Goal: Book appointment/travel/reservation

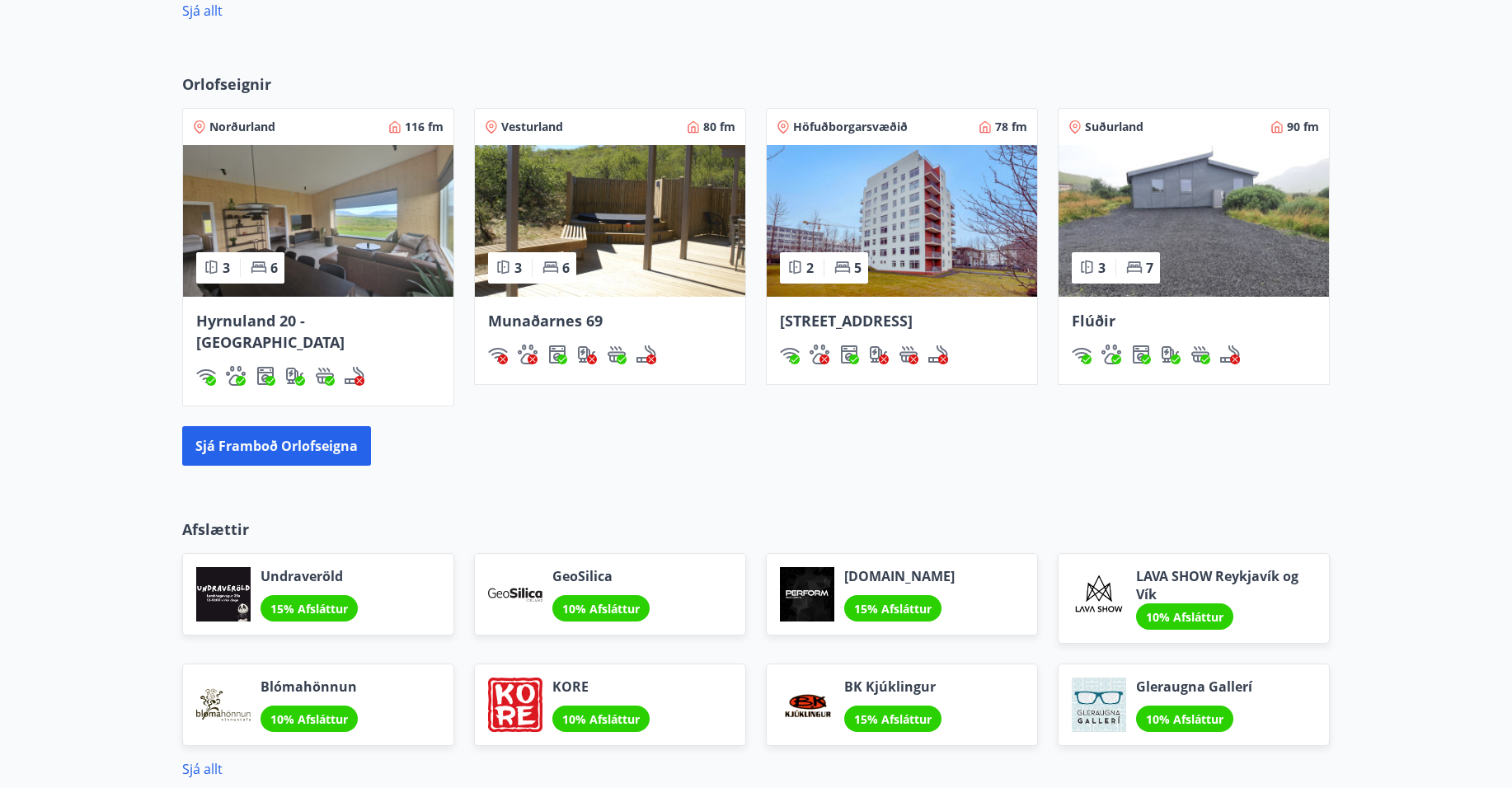
scroll to position [1484, 0]
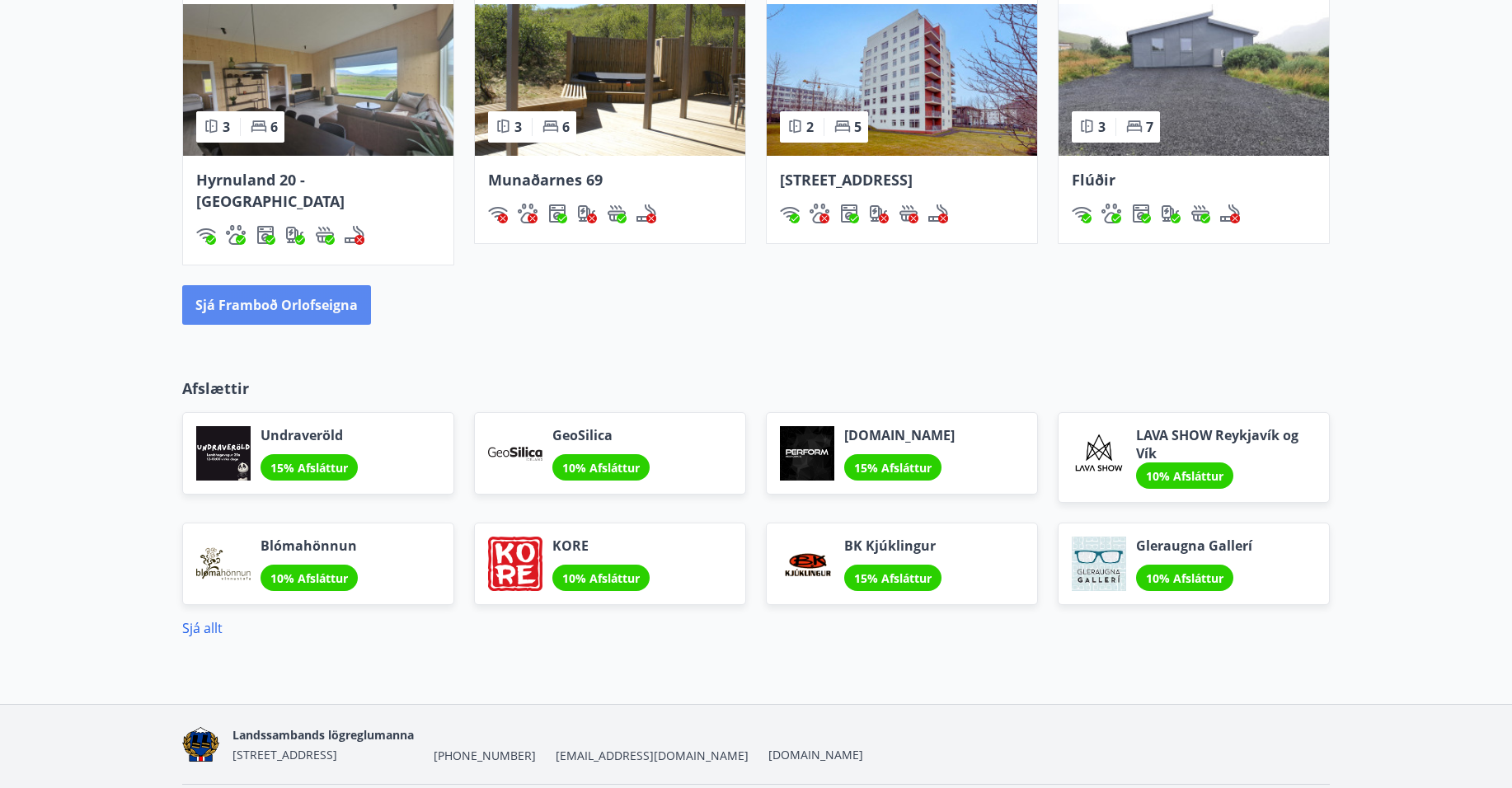
click at [273, 286] on button "Sjá framboð orlofseigna" at bounding box center [276, 305] width 189 height 40
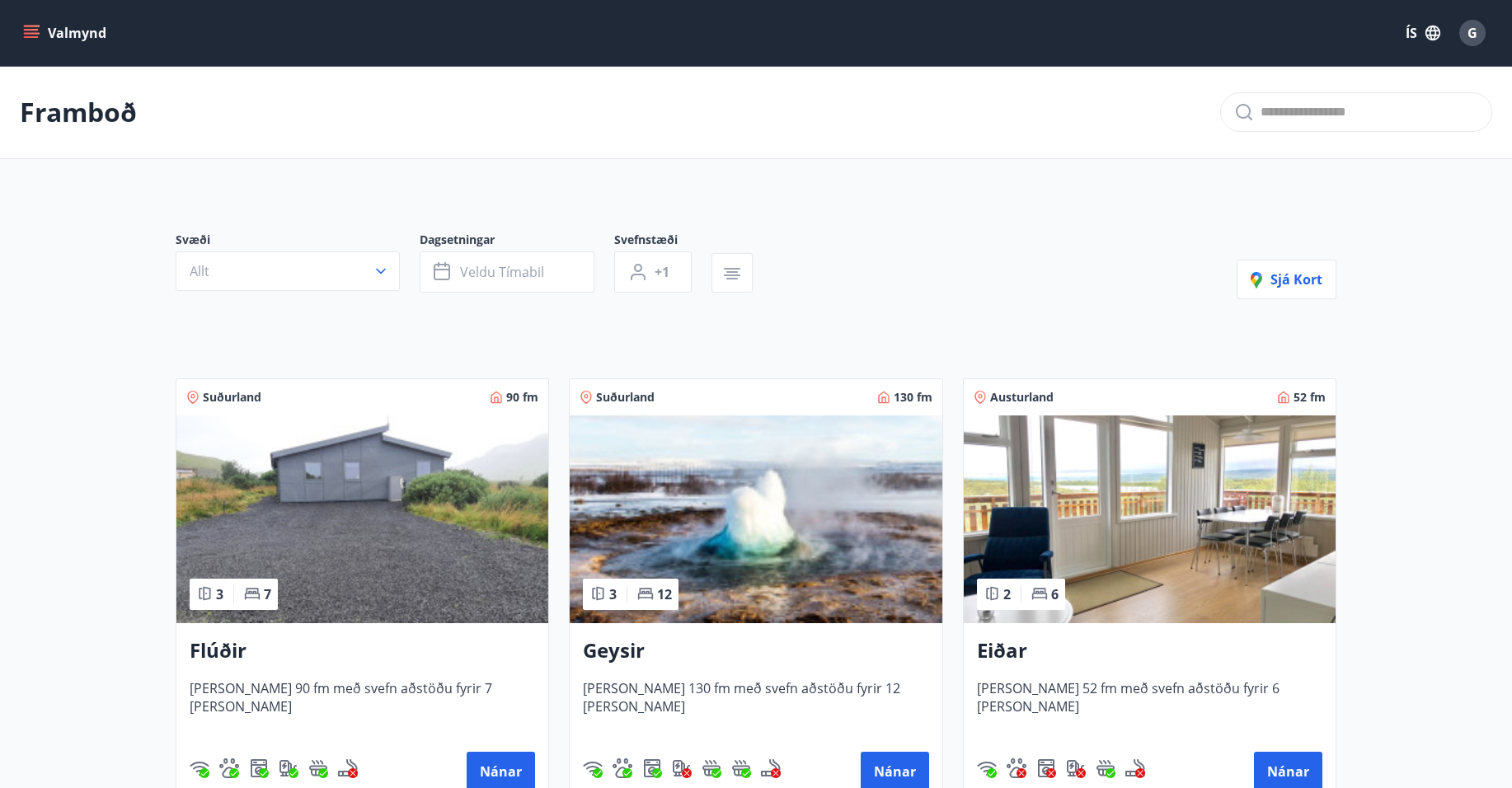
click at [69, 28] on button "Valmynd" at bounding box center [67, 32] width 93 height 30
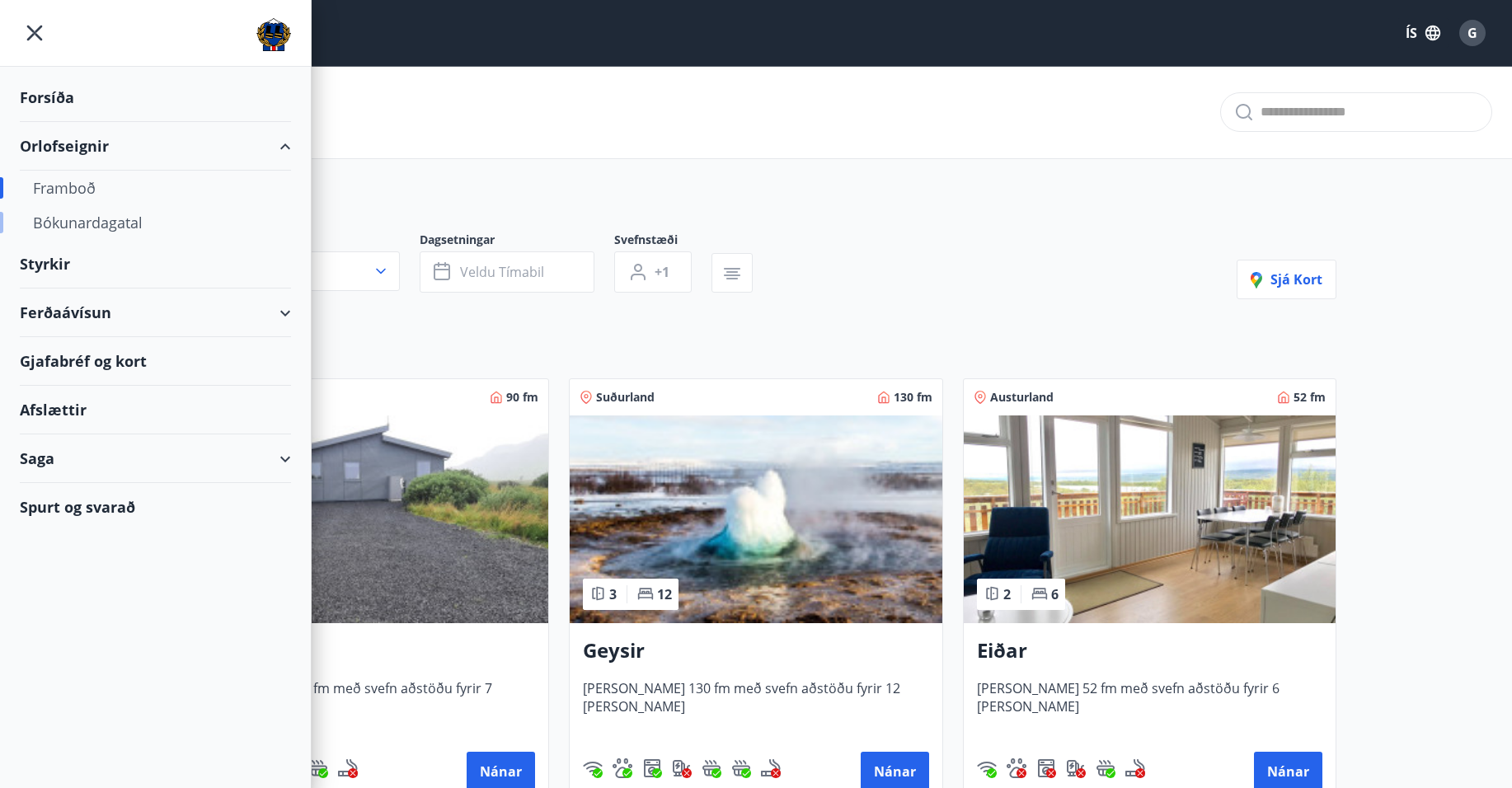
click at [90, 227] on div "Bókunardagatal" at bounding box center [155, 223] width 245 height 34
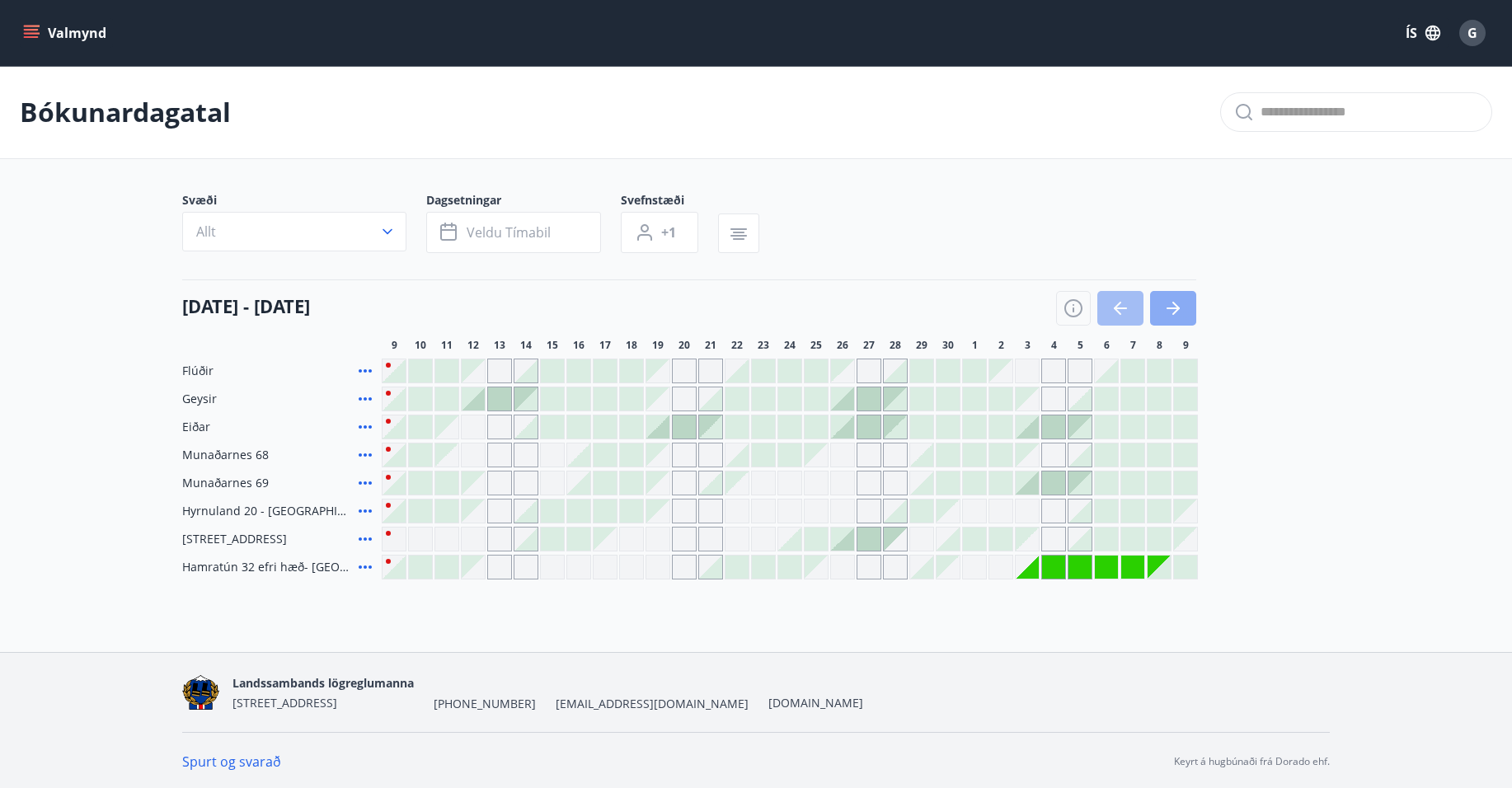
click at [1178, 306] on icon "button" at bounding box center [1176, 308] width 8 height 13
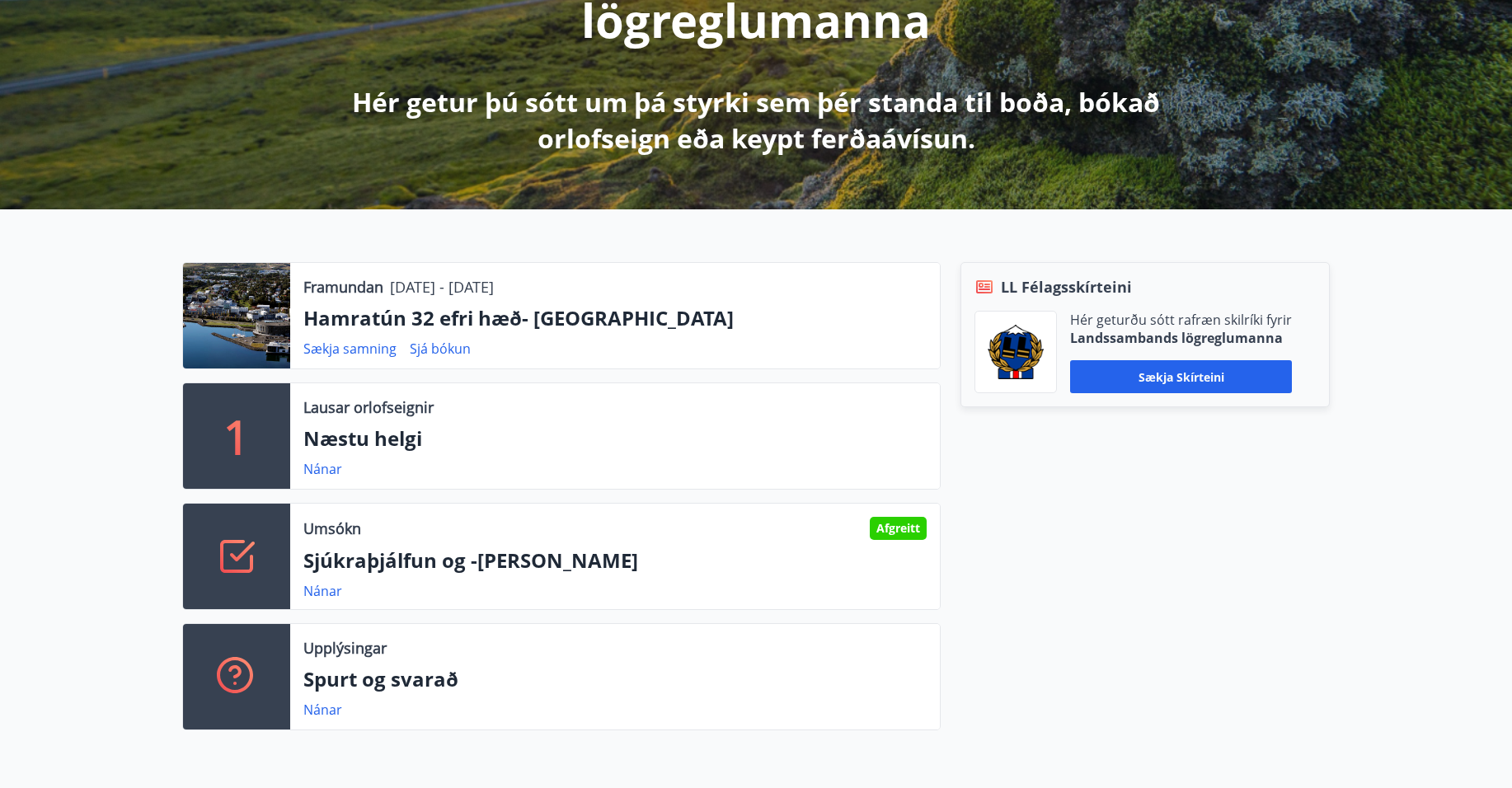
scroll to position [329, 0]
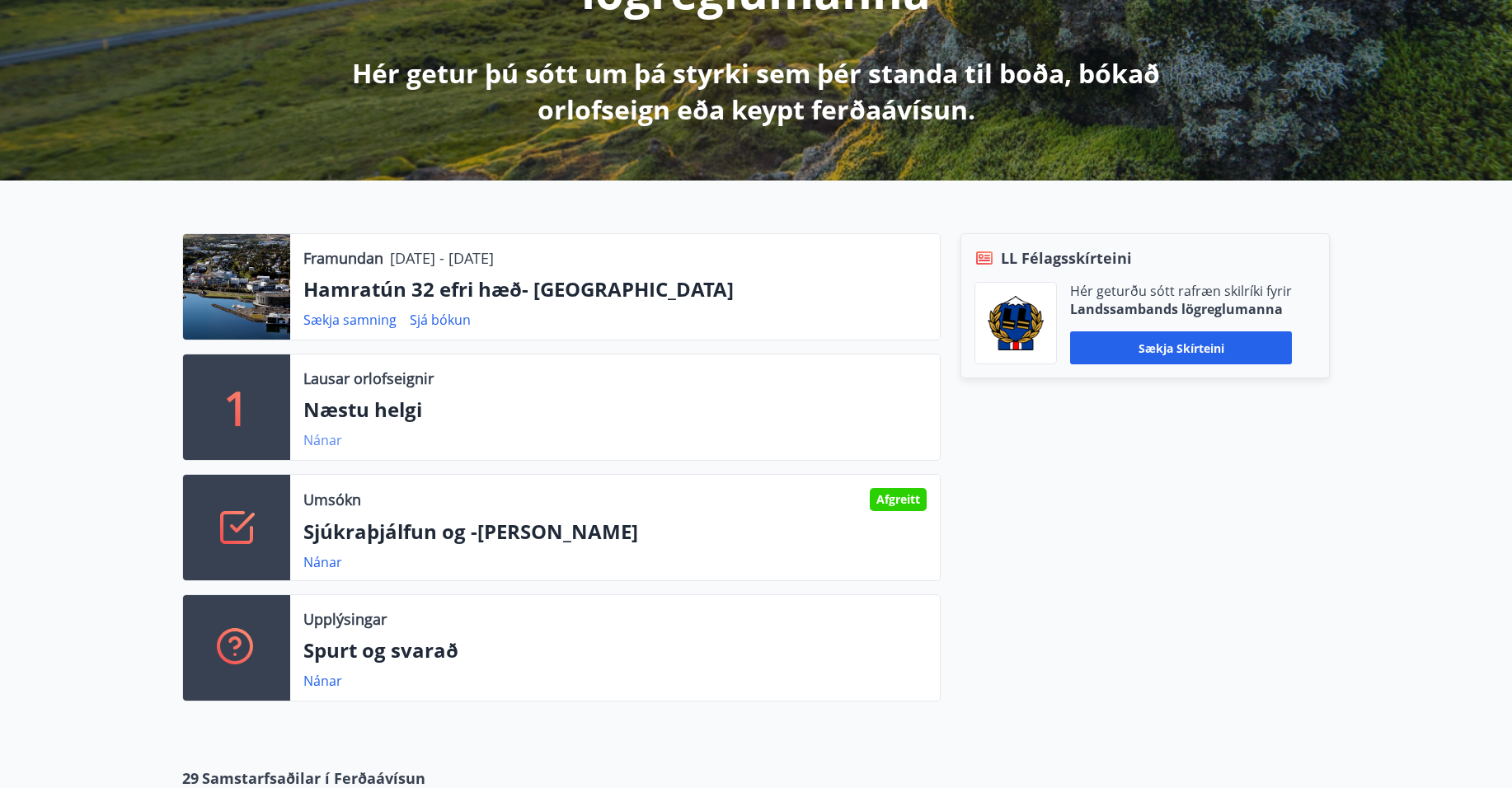
click at [330, 440] on link "Nánar" at bounding box center [323, 440] width 39 height 18
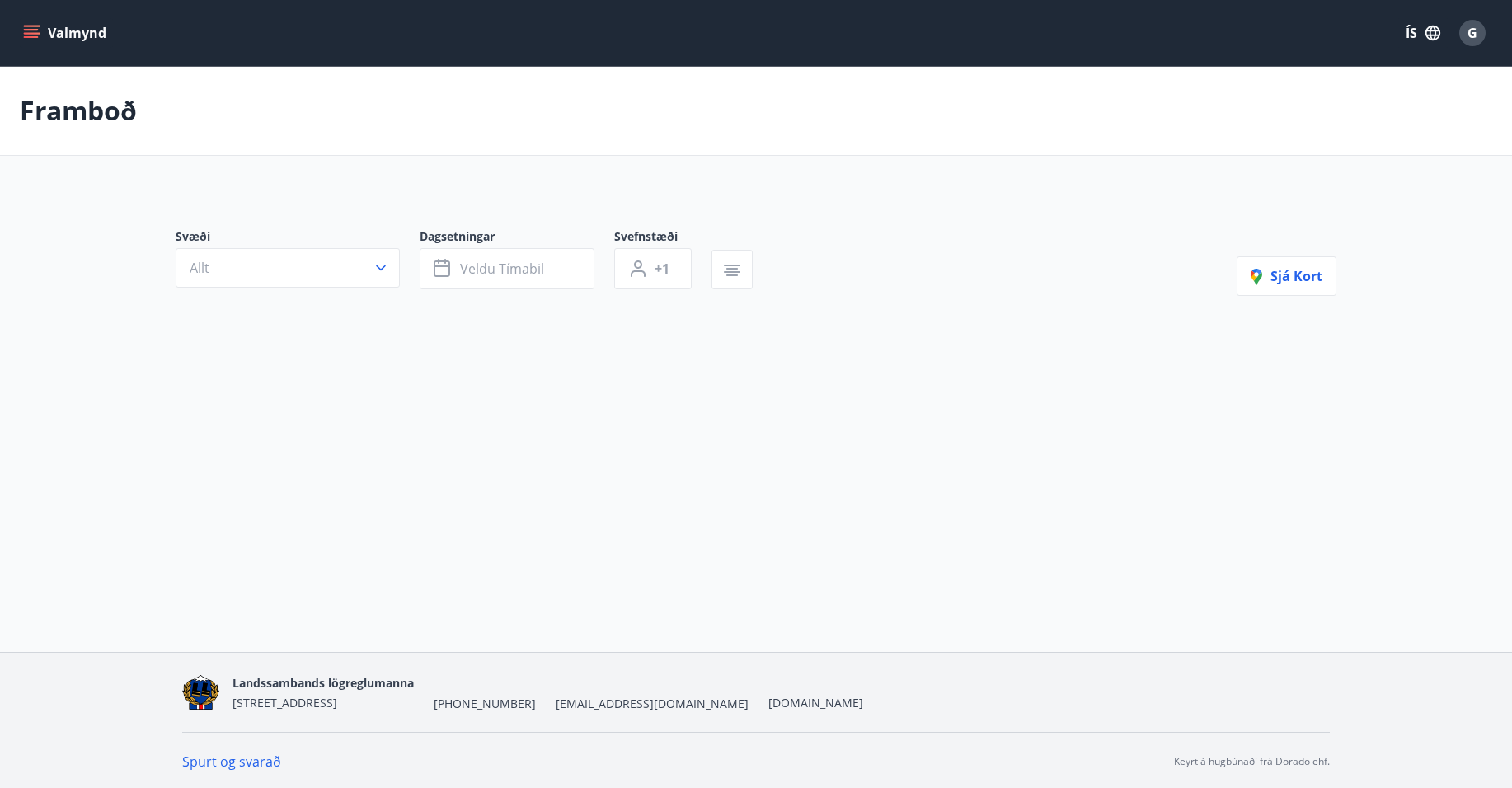
type input "*"
